Goal: Task Accomplishment & Management: Use online tool/utility

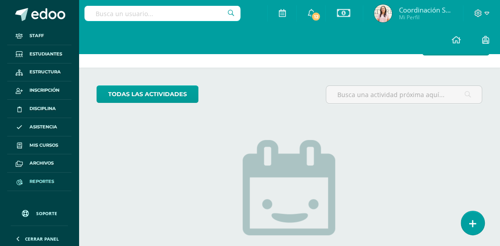
click at [48, 182] on span "Reportes" at bounding box center [42, 181] width 25 height 7
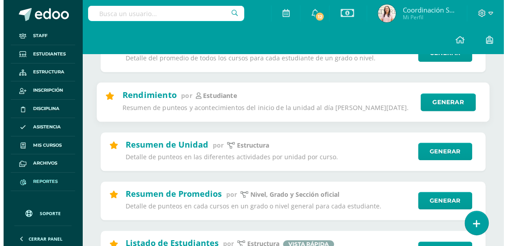
scroll to position [313, 0]
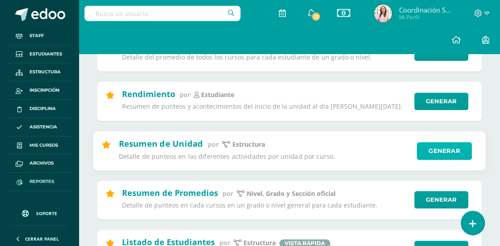
click at [427, 153] on link "Generar" at bounding box center [444, 151] width 55 height 18
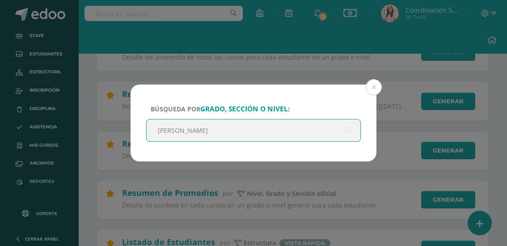
type input "quinto"
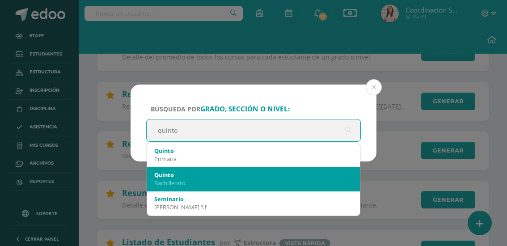
click at [229, 169] on div "Quinto Bachillerato" at bounding box center [253, 178] width 199 height 23
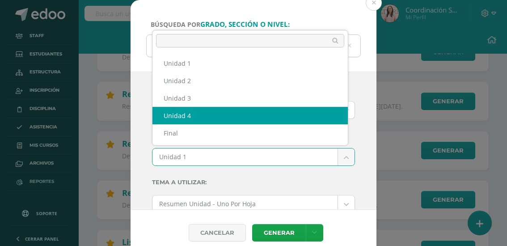
select select "Unidad 4"
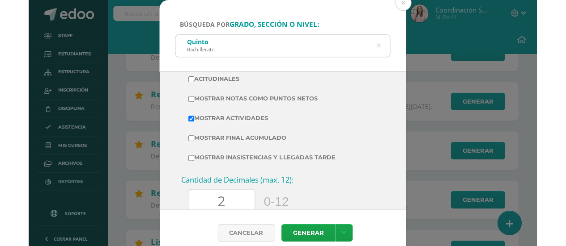
scroll to position [268, 0]
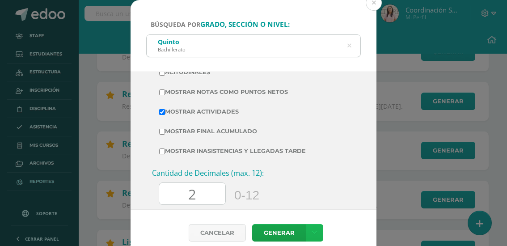
click at [317, 231] on link at bounding box center [314, 232] width 17 height 17
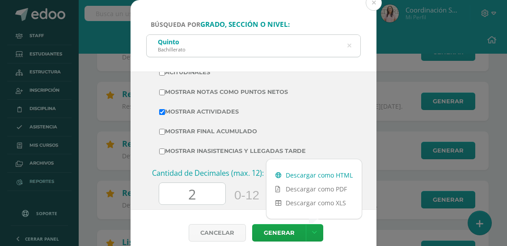
click at [317, 180] on link "Descargar como HTML" at bounding box center [313, 175] width 95 height 14
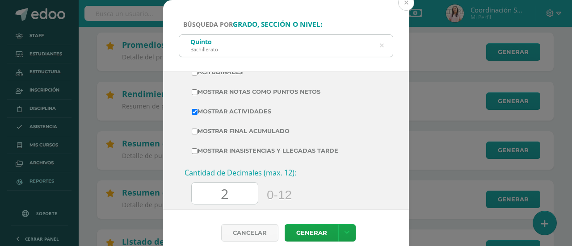
click at [406, 6] on button at bounding box center [406, 3] width 16 height 16
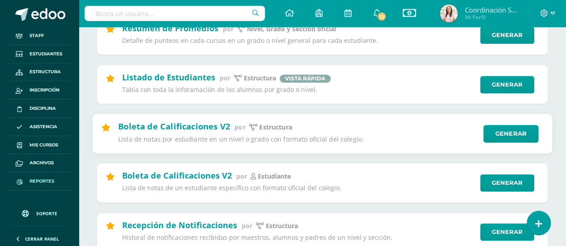
scroll to position [492, 0]
